Goal: Task Accomplishment & Management: Manage account settings

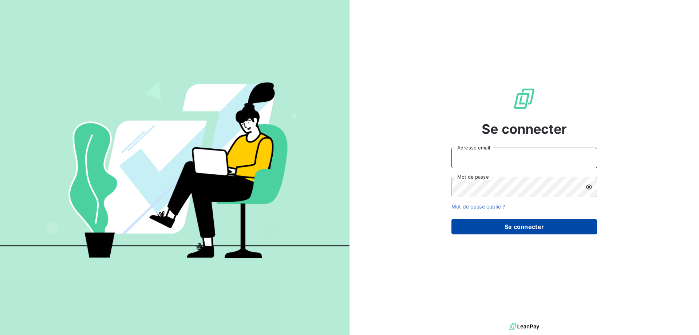
type input "[EMAIL_ADDRESS][DOMAIN_NAME]"
click at [543, 226] on button "Se connecter" at bounding box center [525, 226] width 146 height 15
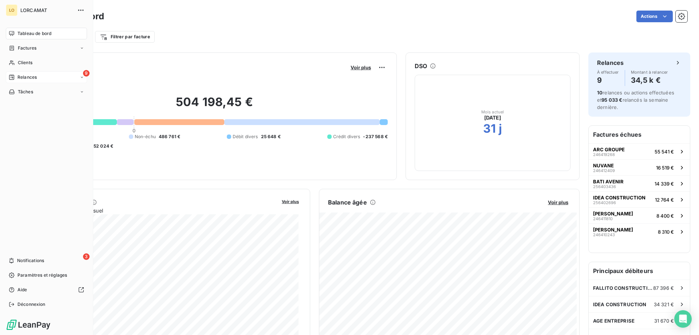
click at [12, 77] on icon at bounding box center [12, 77] width 6 height 6
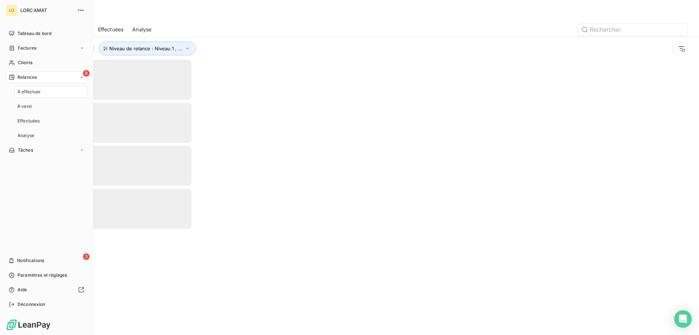
click at [55, 77] on div "9 Relances" at bounding box center [46, 77] width 81 height 12
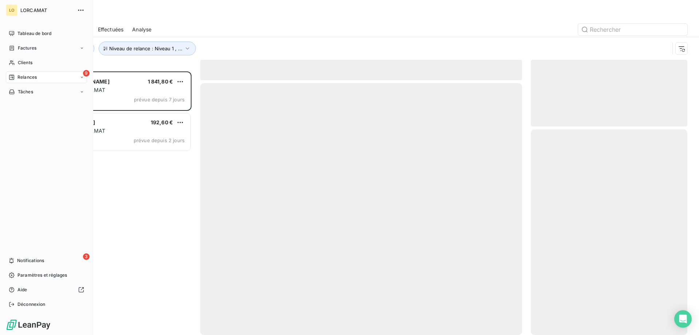
scroll to position [258, 151]
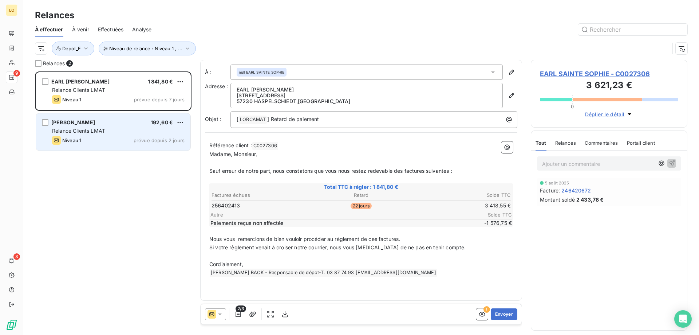
click at [154, 134] on div "Relance Clients LMAT" at bounding box center [118, 130] width 133 height 7
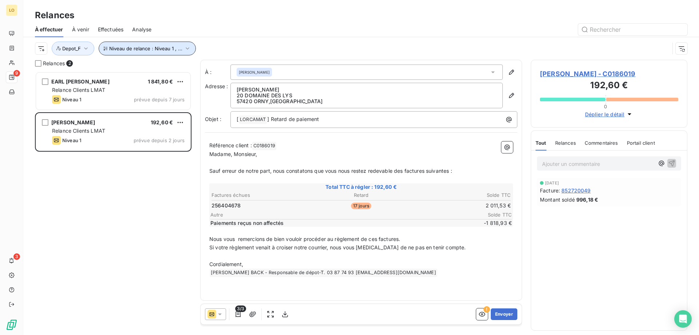
click at [126, 51] on span "Niveau de relance : Niveau 1 , ..." at bounding box center [145, 49] width 73 height 6
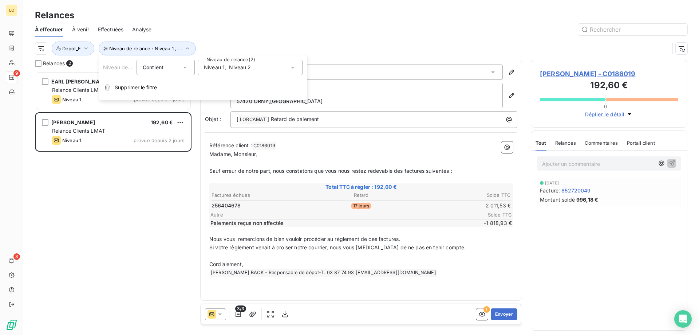
click at [294, 66] on icon at bounding box center [292, 67] width 7 height 7
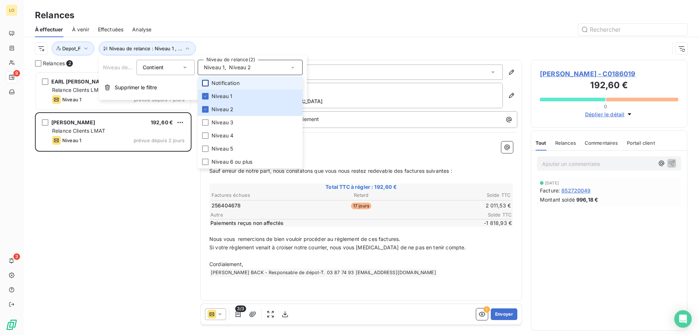
click at [206, 82] on div at bounding box center [205, 83] width 7 height 7
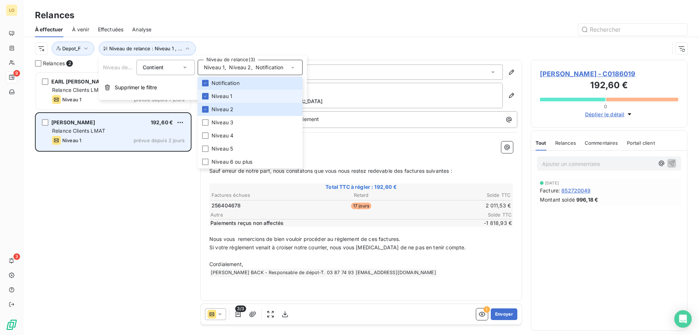
scroll to position [258, 151]
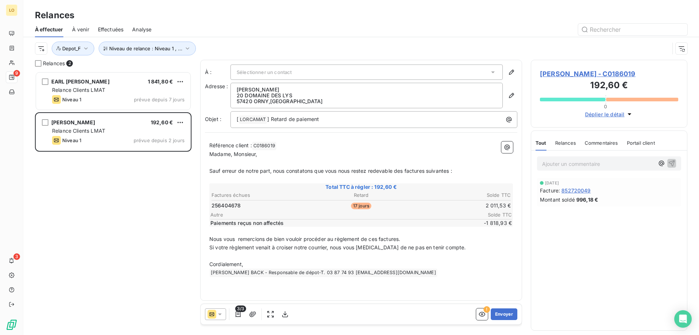
click at [161, 175] on div "[PERSON_NAME] 1 841,80 € Relance Clients LMAT Niveau 1 prévue depuis 7 jours [P…" at bounding box center [113, 202] width 157 height 263
click at [173, 48] on span "Niveau de relance : Niveau 1 , ..." at bounding box center [145, 49] width 73 height 6
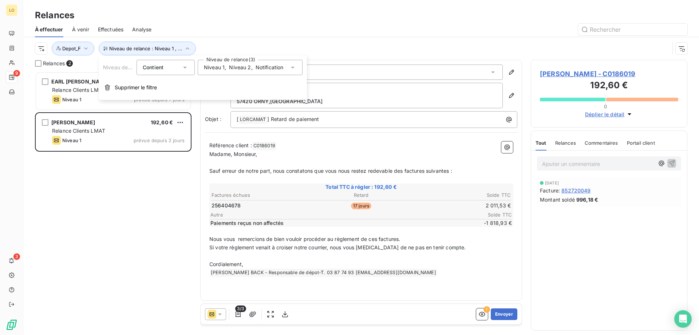
click at [254, 72] on div "Niveau 1 , Niveau 2 , Notification" at bounding box center [250, 67] width 105 height 15
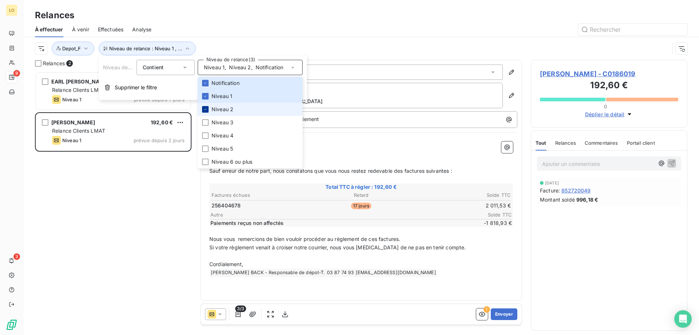
click at [206, 108] on icon at bounding box center [205, 109] width 4 height 4
click at [206, 97] on icon at bounding box center [205, 96] width 4 height 4
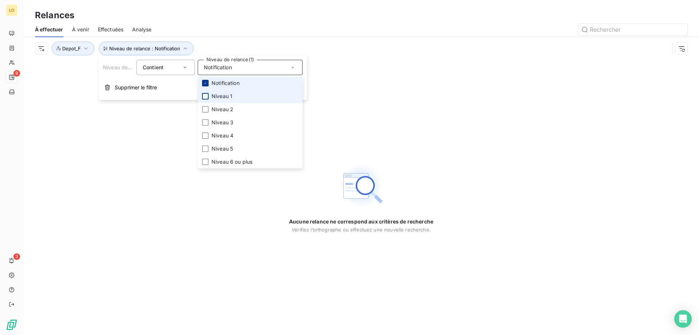
click at [205, 84] on icon at bounding box center [205, 83] width 4 height 4
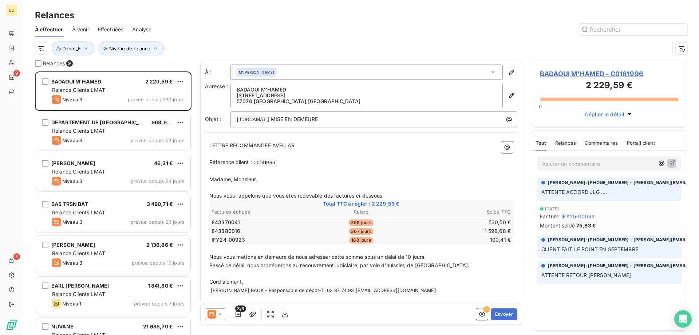
click at [240, 38] on div "Niveau de relance Depot_F" at bounding box center [361, 48] width 653 height 23
